Goal: Contribute content: Add original content to the website for others to see

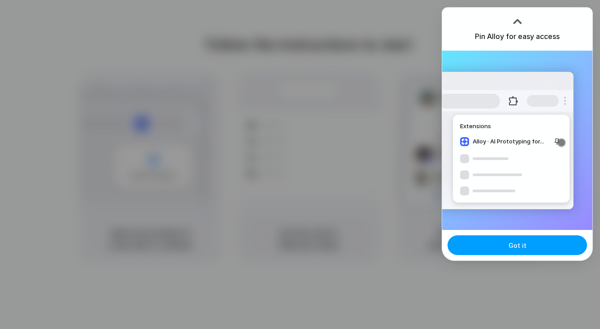
click at [499, 250] on button "Got it" at bounding box center [516, 245] width 139 height 20
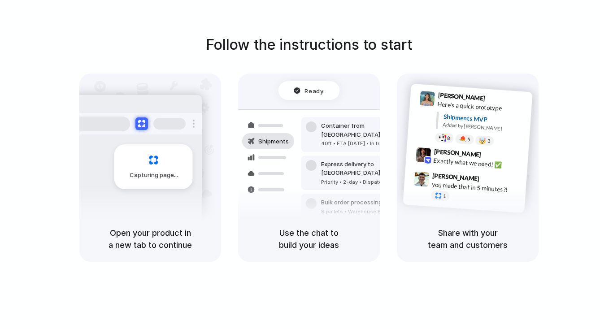
click at [158, 164] on div "Capturing page" at bounding box center [153, 166] width 78 height 45
click at [341, 140] on div "40ft • ETA Dec 28 • In transit" at bounding box center [369, 144] width 97 height 8
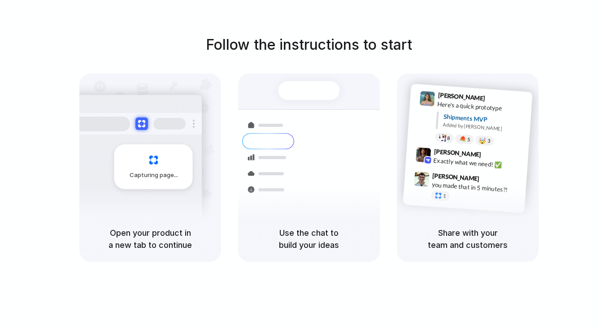
click at [334, 92] on div at bounding box center [308, 90] width 61 height 19
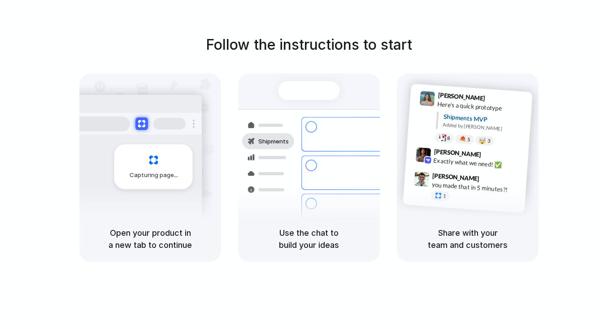
click at [299, 101] on div "Shipments Container from Shanghai 40ft • ETA Dec 28 • In transit Express delive…" at bounding box center [309, 158] width 152 height 155
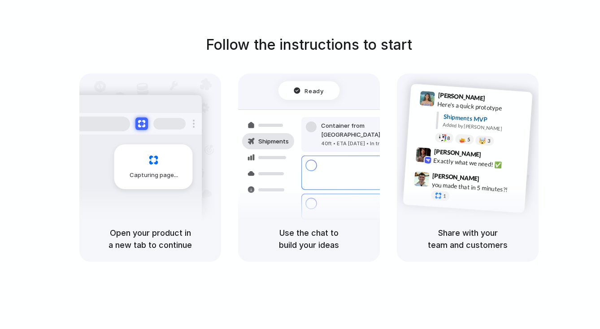
click at [166, 167] on div "Capturing page" at bounding box center [153, 166] width 78 height 45
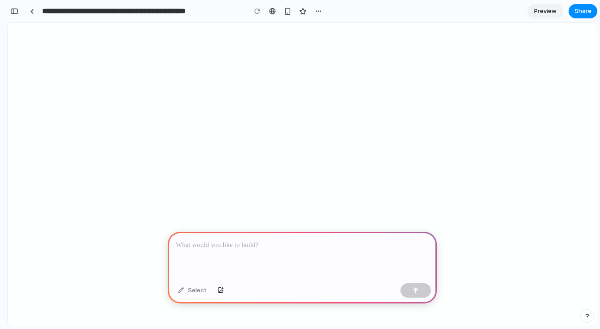
click at [364, 244] on p at bounding box center [302, 245] width 253 height 11
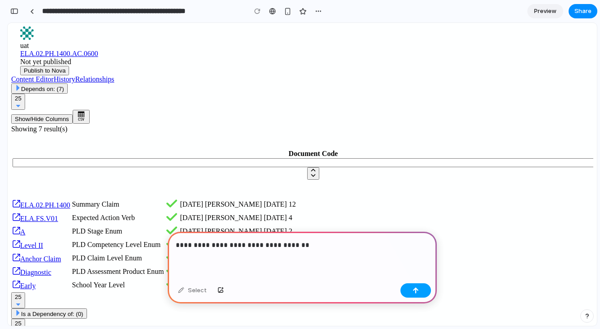
click at [417, 295] on button "button" at bounding box center [415, 290] width 30 height 14
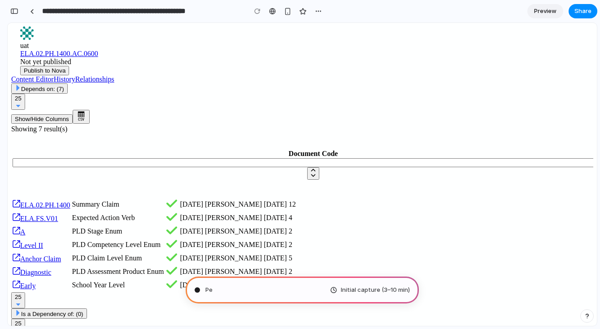
type input "**********"
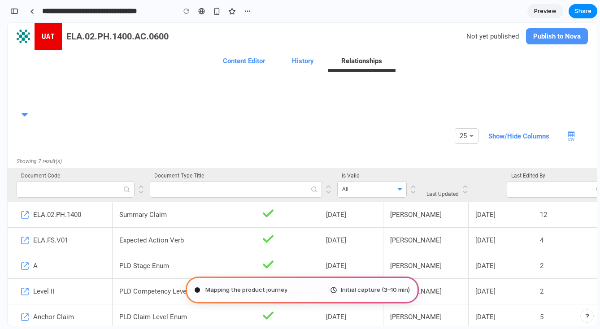
click at [331, 285] on div "Channeling Steve Jobs .. Initial capture (3–10 min)" at bounding box center [302, 290] width 233 height 27
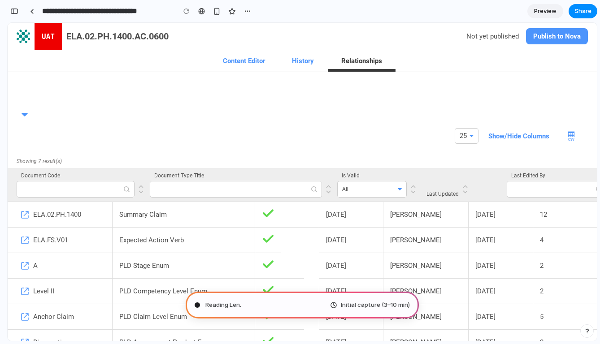
scroll to position [371, 0]
click at [300, 172] on div at bounding box center [300, 172] width 0 height 0
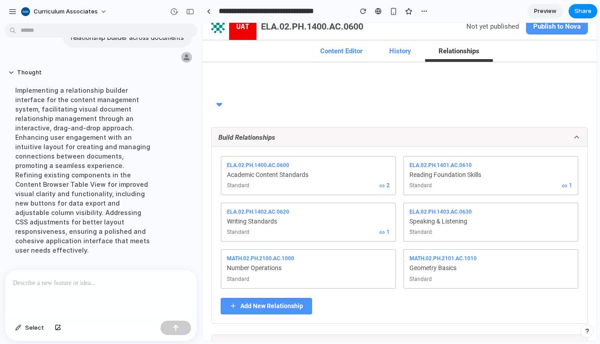
scroll to position [0, 0]
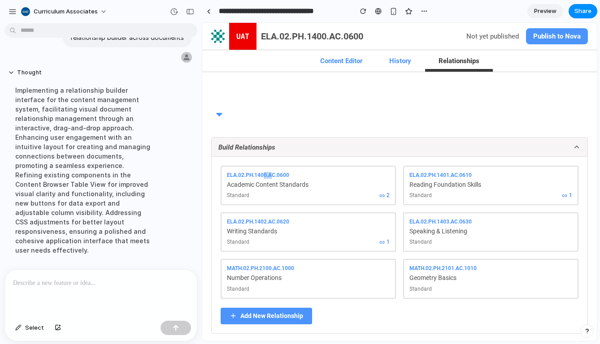
drag, startPoint x: 263, startPoint y: 177, endPoint x: 272, endPoint y: 176, distance: 9.0
click at [273, 176] on div "ELA.02.PH.1400.AC.0600" at bounding box center [308, 175] width 163 height 7
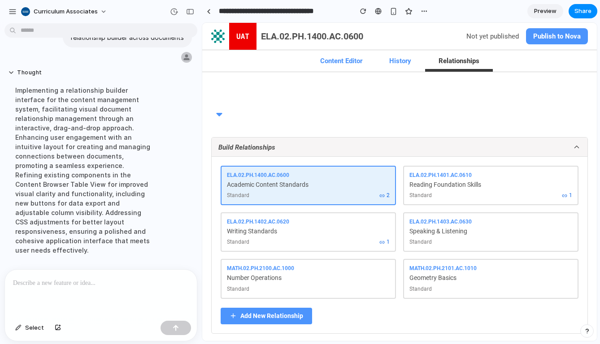
drag, startPoint x: 338, startPoint y: 184, endPoint x: 352, endPoint y: 182, distance: 14.9
click at [354, 183] on div "Academic Content Standards" at bounding box center [308, 185] width 163 height 8
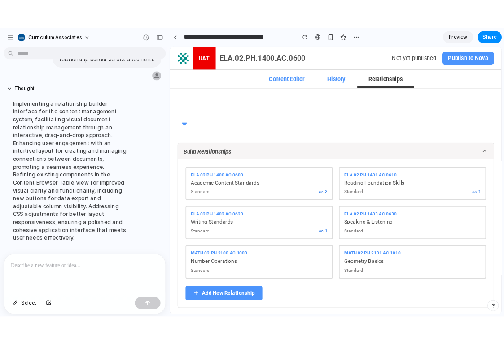
scroll to position [4, 0]
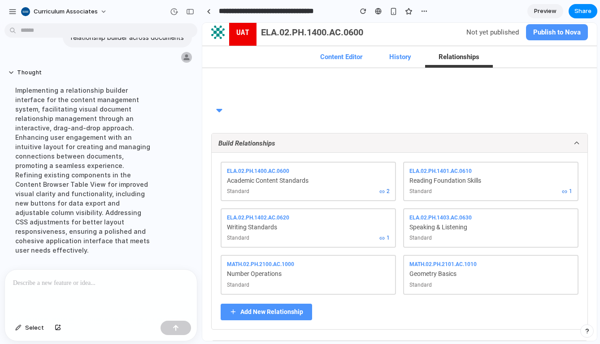
click at [218, 112] on icon "button" at bounding box center [220, 110] width 6 height 3
click at [218, 109] on icon "button" at bounding box center [220, 110] width 6 height 3
click at [575, 143] on icon at bounding box center [577, 143] width 4 height 2
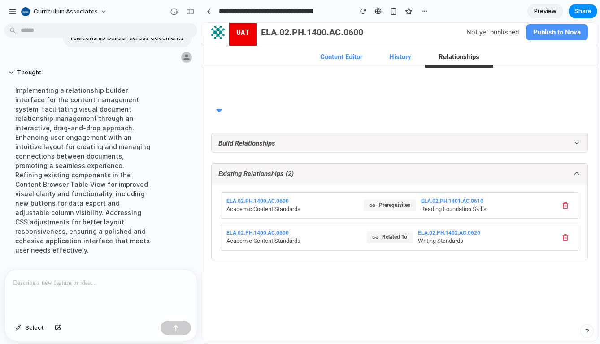
click at [573, 143] on icon at bounding box center [577, 143] width 8 height 8
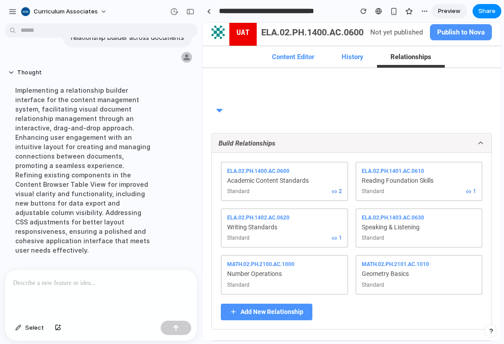
click at [337, 191] on icon at bounding box center [333, 191] width 5 height 5
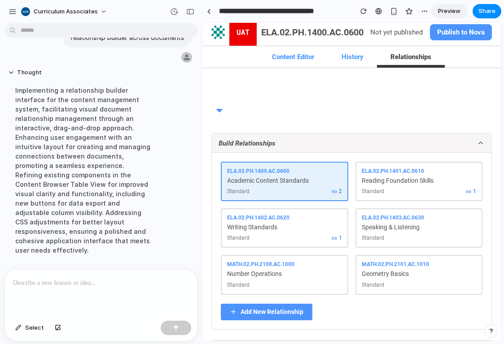
drag, startPoint x: 456, startPoint y: 191, endPoint x: 470, endPoint y: 187, distance: 15.5
click at [472, 187] on div "ELA.02.PH.1400.AC.0600 Academic Content Standards Standard 2 ELA.02.PH.1401.AC.…" at bounding box center [351, 241] width 279 height 177
click at [342, 174] on div "ELA.02.PH.1400.AC.0600" at bounding box center [284, 171] width 115 height 7
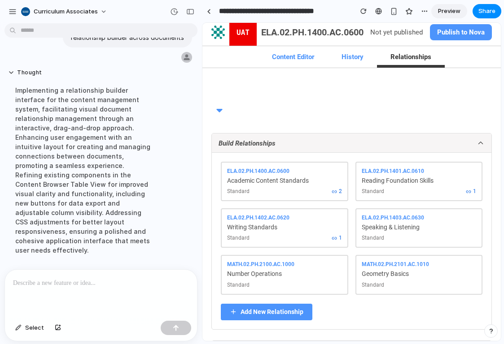
click at [348, 176] on div "ELA.02.PH.1400.AC.0600 Academic Content Standards Standard 2" at bounding box center [284, 181] width 127 height 39
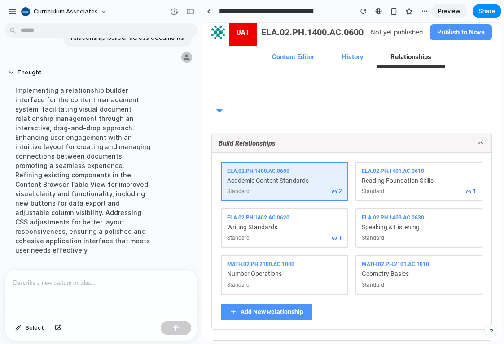
click at [342, 192] on span "2" at bounding box center [336, 191] width 10 height 7
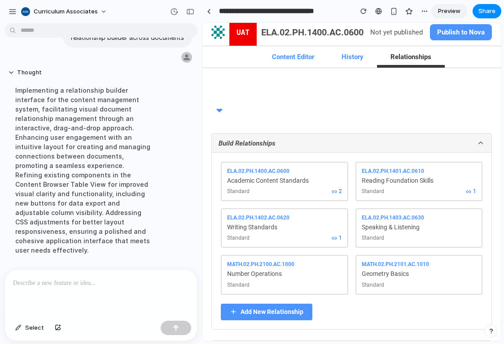
click at [469, 193] on icon at bounding box center [470, 192] width 2 height 2
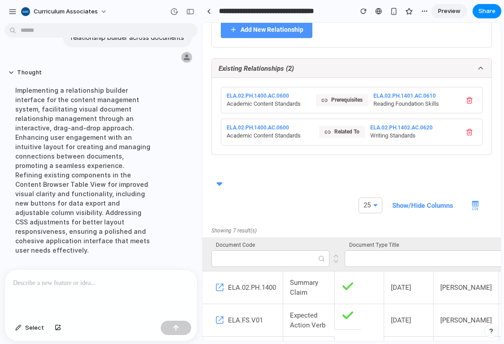
scroll to position [291, 0]
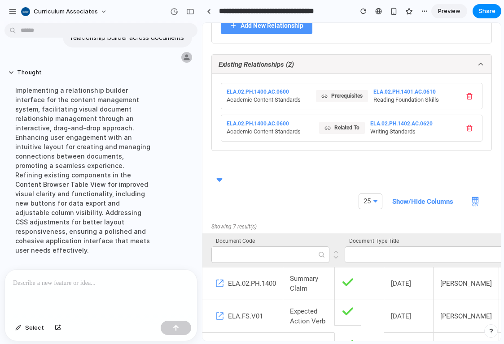
click at [347, 102] on div "Prerequisites" at bounding box center [342, 96] width 52 height 12
click at [338, 134] on div "Related To" at bounding box center [342, 128] width 46 height 12
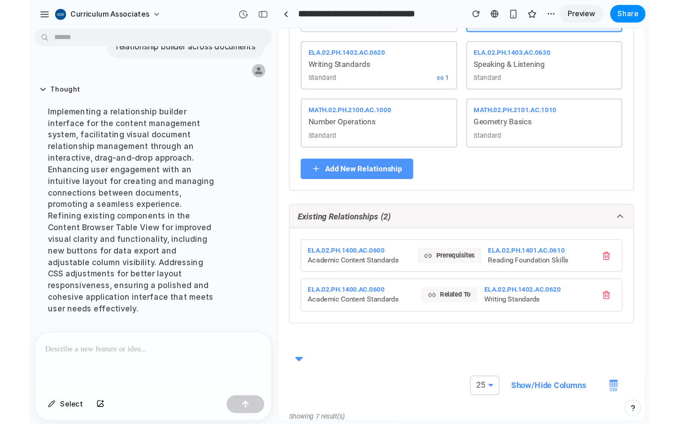
scroll to position [133, 0]
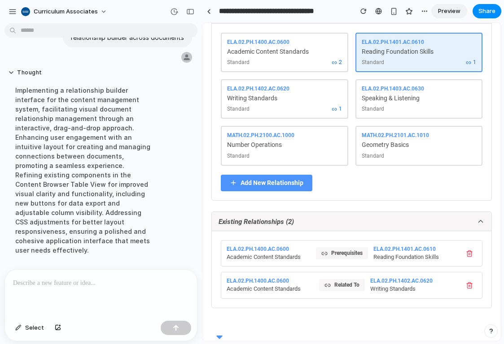
drag, startPoint x: 393, startPoint y: 104, endPoint x: 444, endPoint y: 106, distance: 51.6
click at [444, 72] on div "ELA.02.PH.1401.AC.0610 Reading Foundation Skills Standard 1" at bounding box center [418, 52] width 127 height 39
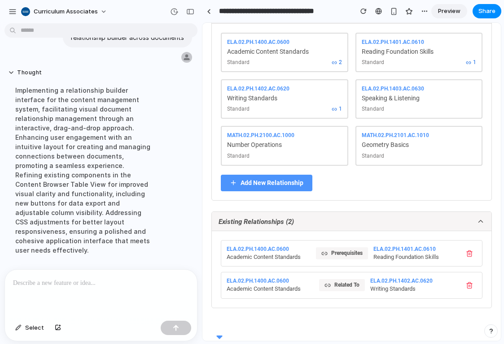
click at [386, 56] on div "Reading Foundation Skills" at bounding box center [418, 52] width 115 height 8
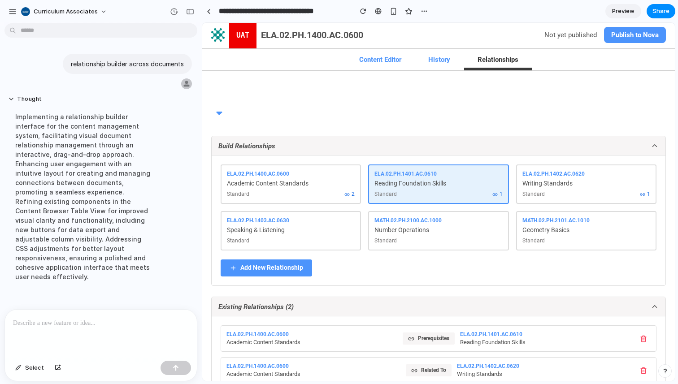
scroll to position [0, 0]
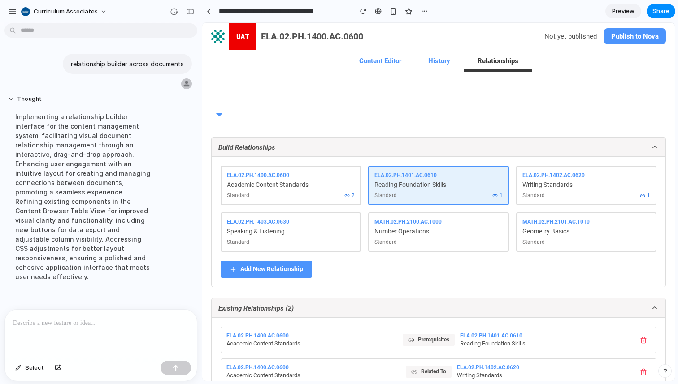
click at [99, 318] on p at bounding box center [101, 323] width 176 height 11
click at [67, 329] on div at bounding box center [101, 334] width 192 height 48
click at [274, 264] on button "Add New Relationship" at bounding box center [266, 269] width 91 height 17
select select "**********"
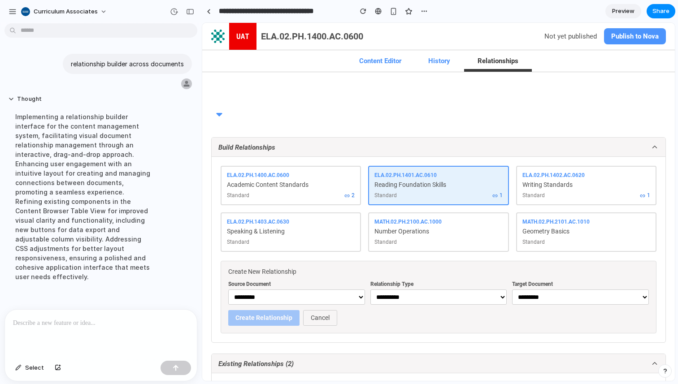
click at [267, 300] on select "**********" at bounding box center [296, 297] width 137 height 15
select select "*"
click at [228, 290] on select "**********" at bounding box center [296, 297] width 137 height 15
click at [377, 294] on select "**********" at bounding box center [438, 297] width 137 height 15
select select "*******"
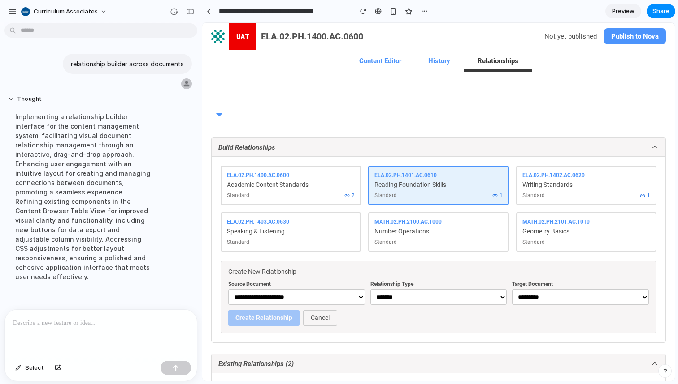
click at [370, 290] on select "**********" at bounding box center [438, 297] width 137 height 15
click at [525, 300] on select "**********" at bounding box center [580, 297] width 137 height 15
select select "*"
click at [512, 290] on select "**********" at bounding box center [580, 297] width 137 height 15
click at [142, 329] on div at bounding box center [101, 334] width 192 height 48
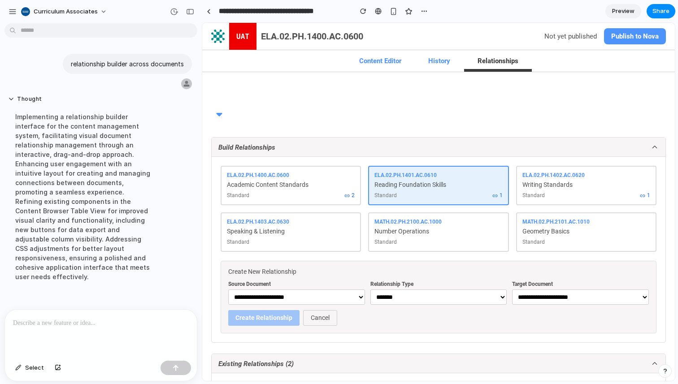
click at [87, 329] on div at bounding box center [101, 334] width 192 height 48
click at [180, 329] on button "button" at bounding box center [176, 368] width 30 height 14
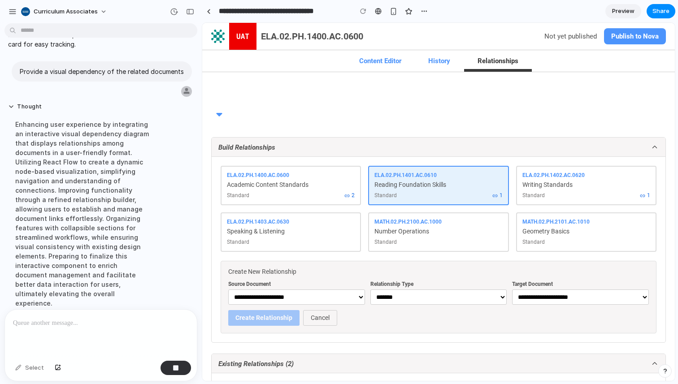
scroll to position [187, 0]
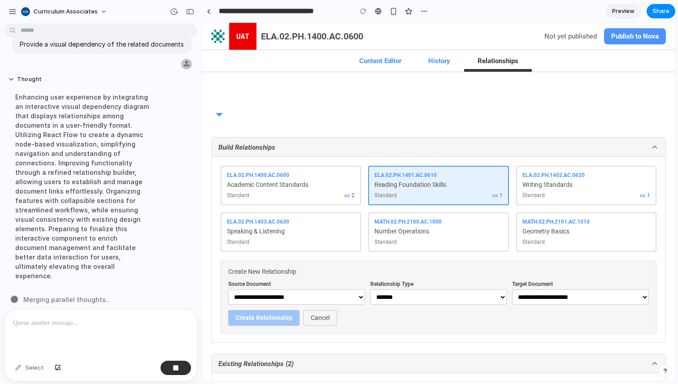
drag, startPoint x: 675, startPoint y: 145, endPoint x: 675, endPoint y: 178, distance: 33.2
click at [599, 179] on div "**********" at bounding box center [440, 192] width 476 height 384
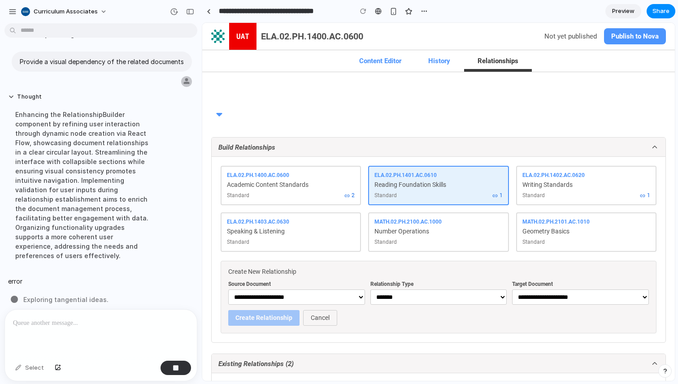
scroll to position [149, 0]
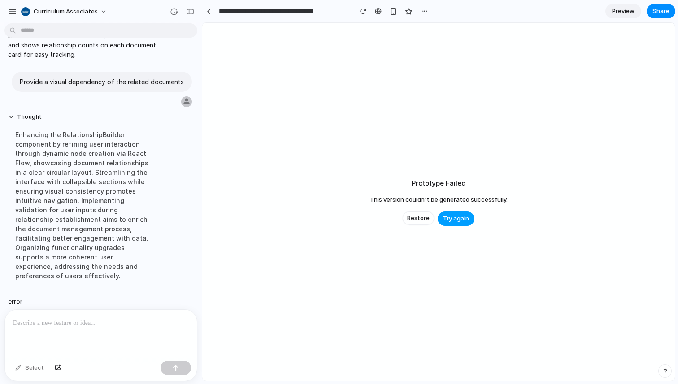
click at [448, 218] on span "Try again" at bounding box center [456, 218] width 26 height 9
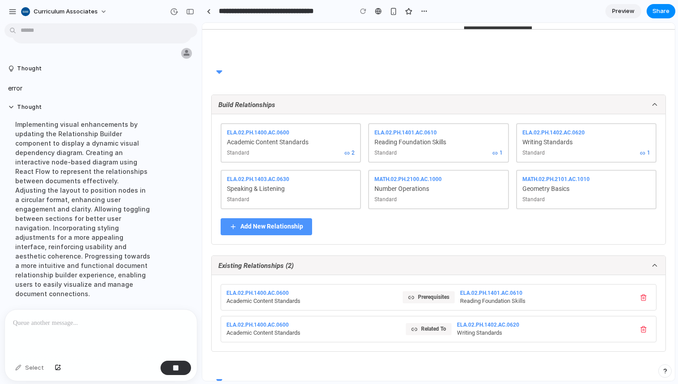
scroll to position [216, 0]
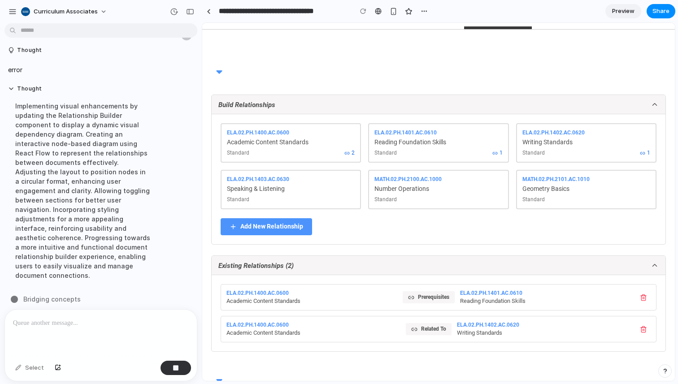
click at [415, 300] on div "Prerequisites" at bounding box center [429, 297] width 52 height 12
click at [411, 328] on div "Related To" at bounding box center [429, 329] width 46 height 12
click at [131, 320] on p at bounding box center [99, 323] width 172 height 11
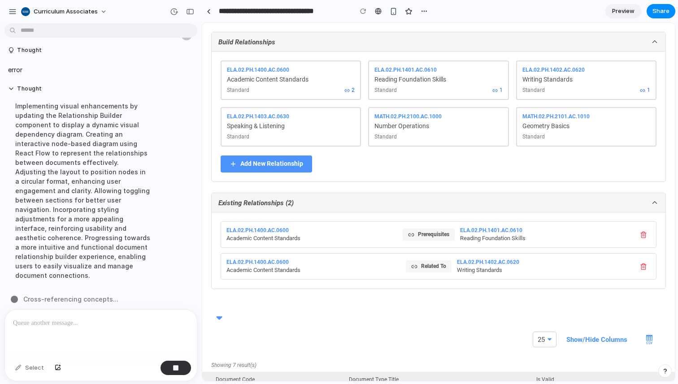
scroll to position [117, 0]
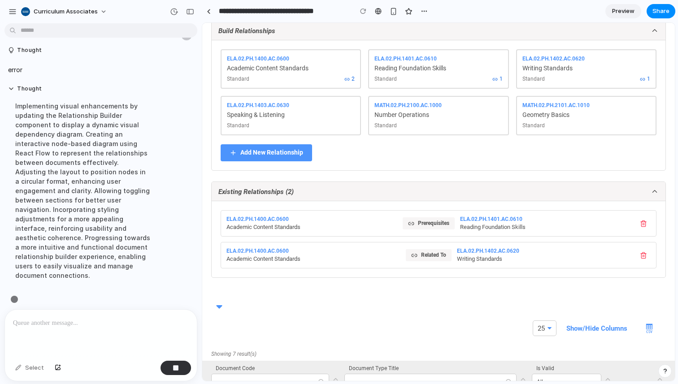
click at [481, 256] on div "Writing Standards" at bounding box center [544, 259] width 174 height 7
click at [477, 250] on div "ELA.02.PH.1402.AC.0620" at bounding box center [544, 251] width 174 height 7
click at [412, 254] on icon at bounding box center [413, 255] width 2 height 3
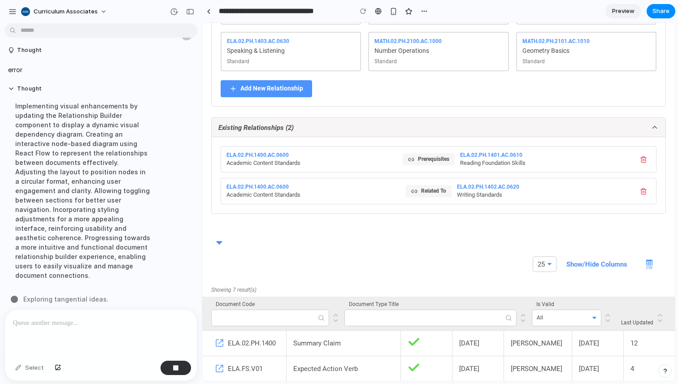
scroll to position [193, 0]
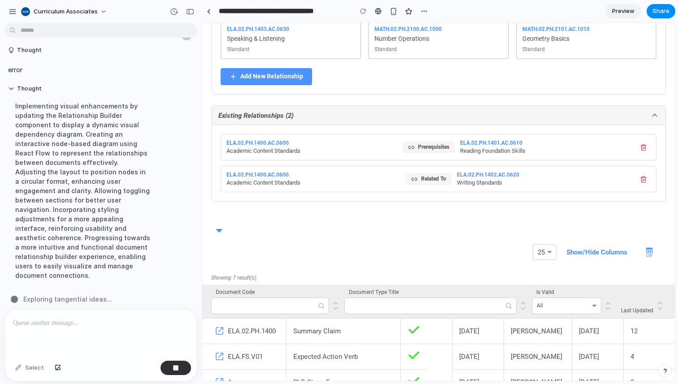
click at [220, 234] on icon "button" at bounding box center [219, 231] width 6 height 6
click at [219, 230] on icon "button" at bounding box center [220, 231] width 6 height 3
click at [99, 318] on p at bounding box center [99, 323] width 172 height 11
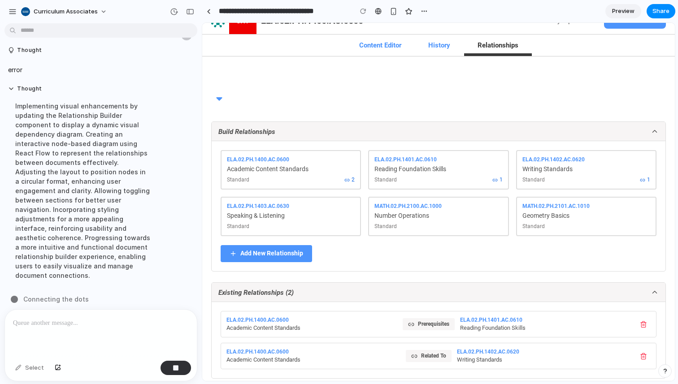
scroll to position [0, 0]
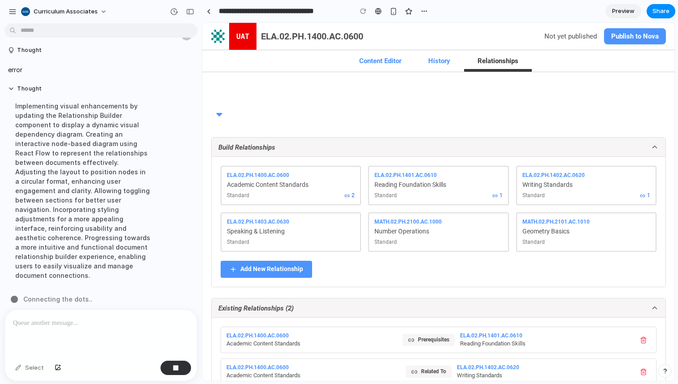
click at [599, 11] on span "Preview" at bounding box center [623, 11] width 22 height 9
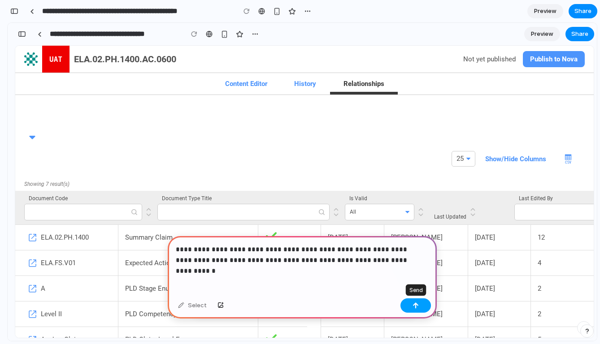
click at [423, 307] on button "button" at bounding box center [415, 306] width 30 height 14
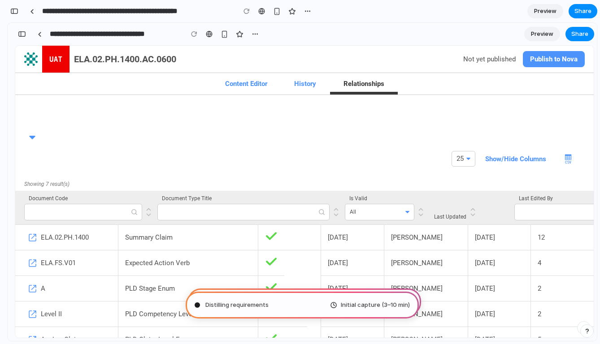
type input "**********"
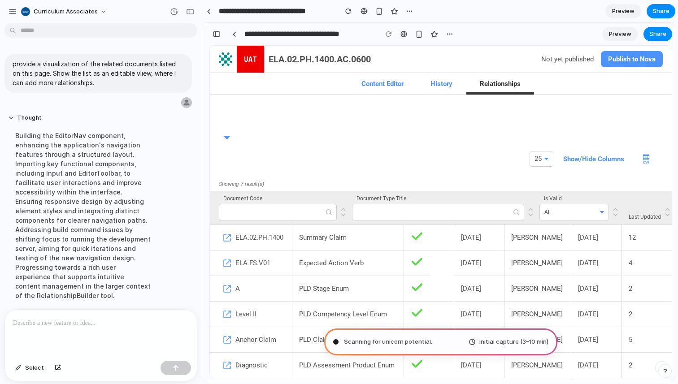
scroll to position [105, 0]
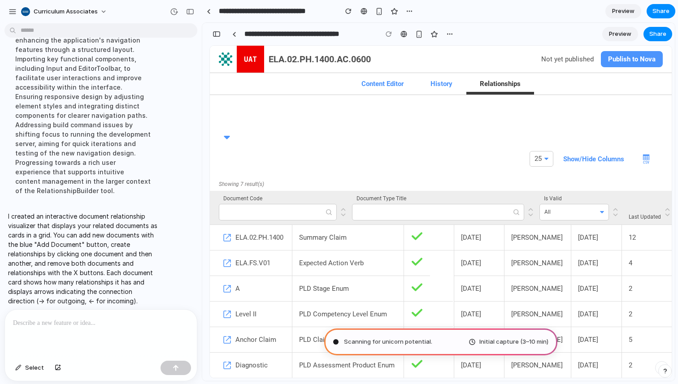
click at [394, 339] on span "Scanning for unicorn potential." at bounding box center [388, 342] width 88 height 9
click at [314, 146] on div "25 Show/Hide Columns Showing 7 result(s) Document Code Document Type Title Is V…" at bounding box center [441, 369] width 462 height 521
click at [230, 135] on button "button" at bounding box center [228, 137] width 11 height 13
click at [228, 139] on icon "button" at bounding box center [227, 138] width 6 height 6
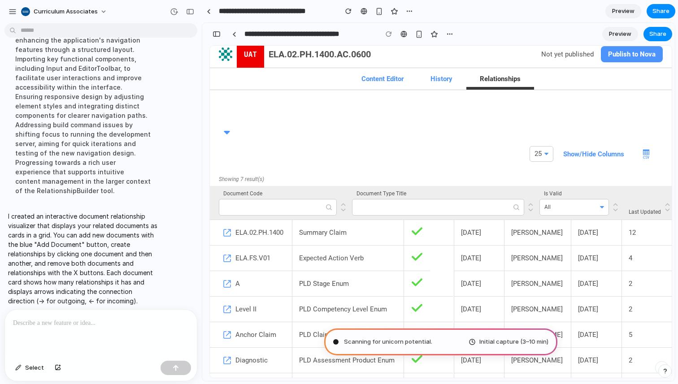
scroll to position [0, 0]
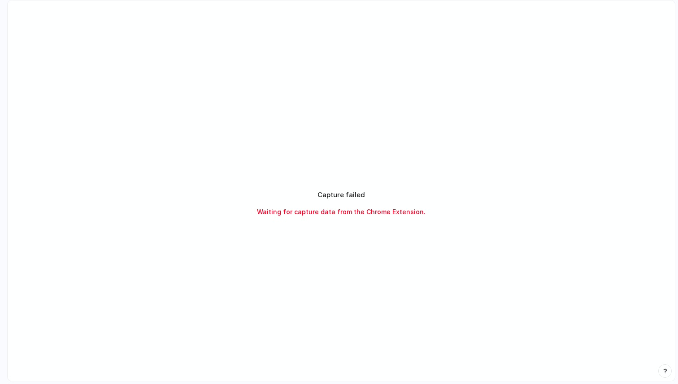
click at [629, 98] on div "Capture failed Waiting for capture data from the Chrome Extension." at bounding box center [341, 203] width 667 height 406
click at [428, 175] on div "Capture failed Waiting for capture data from the Chrome Extension." at bounding box center [341, 203] width 667 height 406
drag, startPoint x: 596, startPoint y: 79, endPoint x: 618, endPoint y: 69, distance: 24.1
click at [618, 69] on div "Capture failed Waiting for capture data from the Chrome Extension." at bounding box center [341, 203] width 667 height 406
click at [470, 78] on div "Capture failed Waiting for capture data from the Chrome Extension." at bounding box center [341, 203] width 667 height 406
